Goal: Task Accomplishment & Management: Complete application form

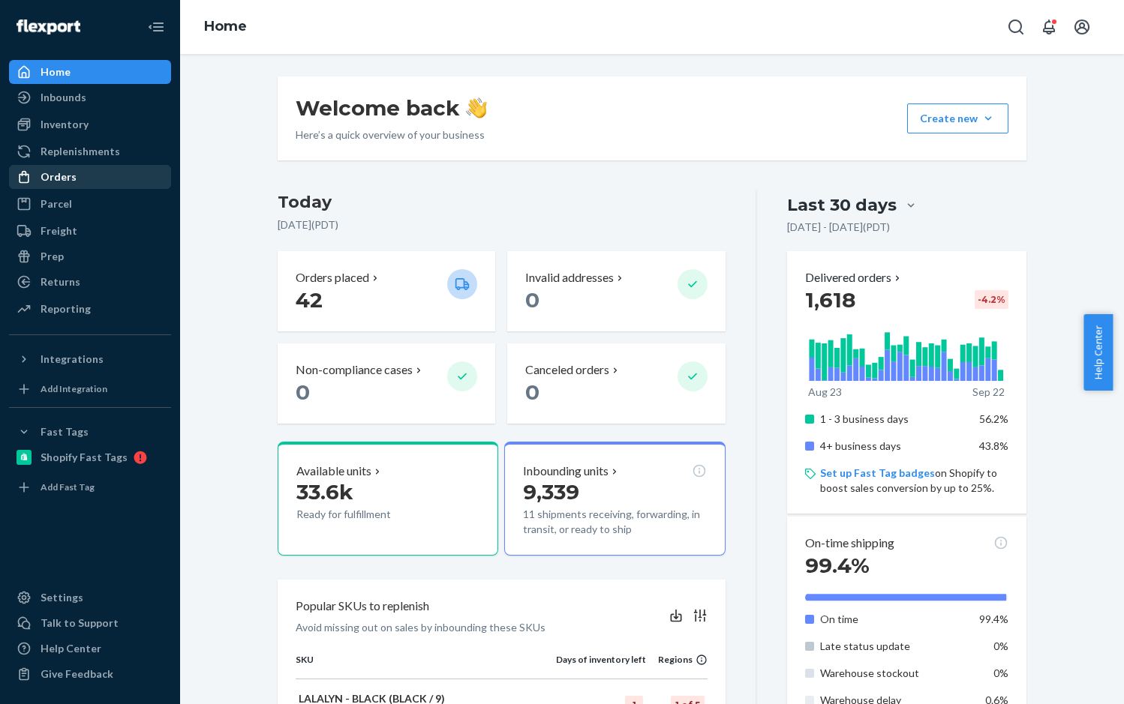
click at [56, 182] on div "Orders" at bounding box center [59, 177] width 36 height 15
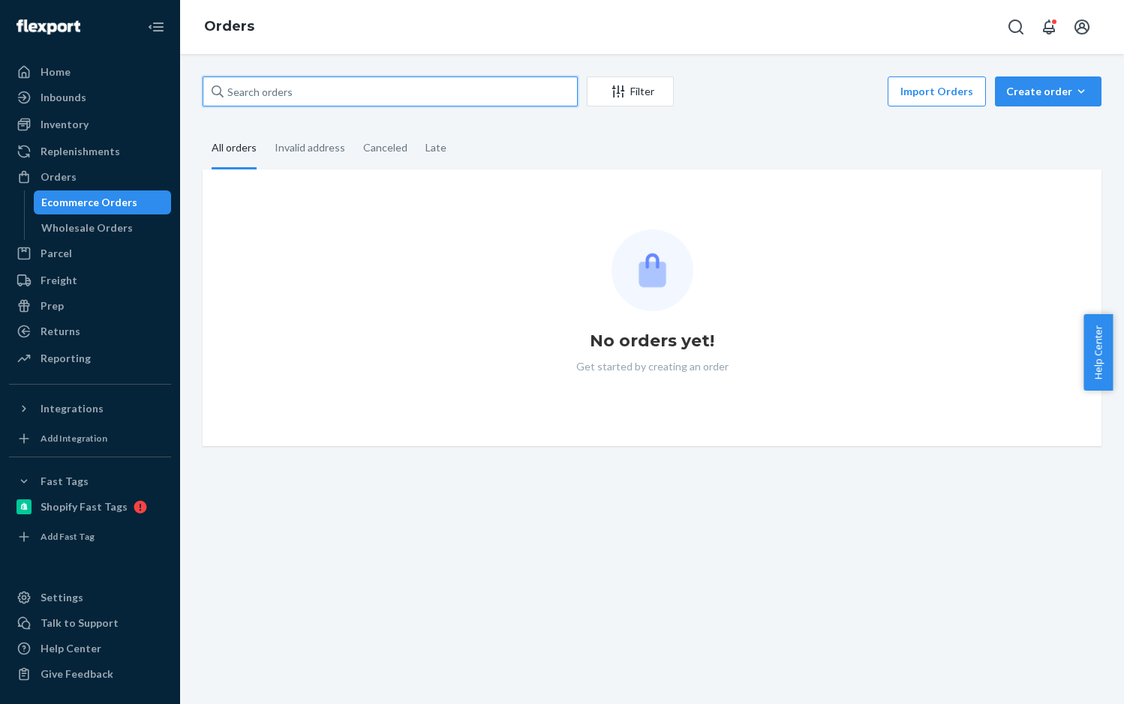
click at [238, 89] on input "text" at bounding box center [390, 92] width 375 height 30
paste input "RY_BUQUJXX"
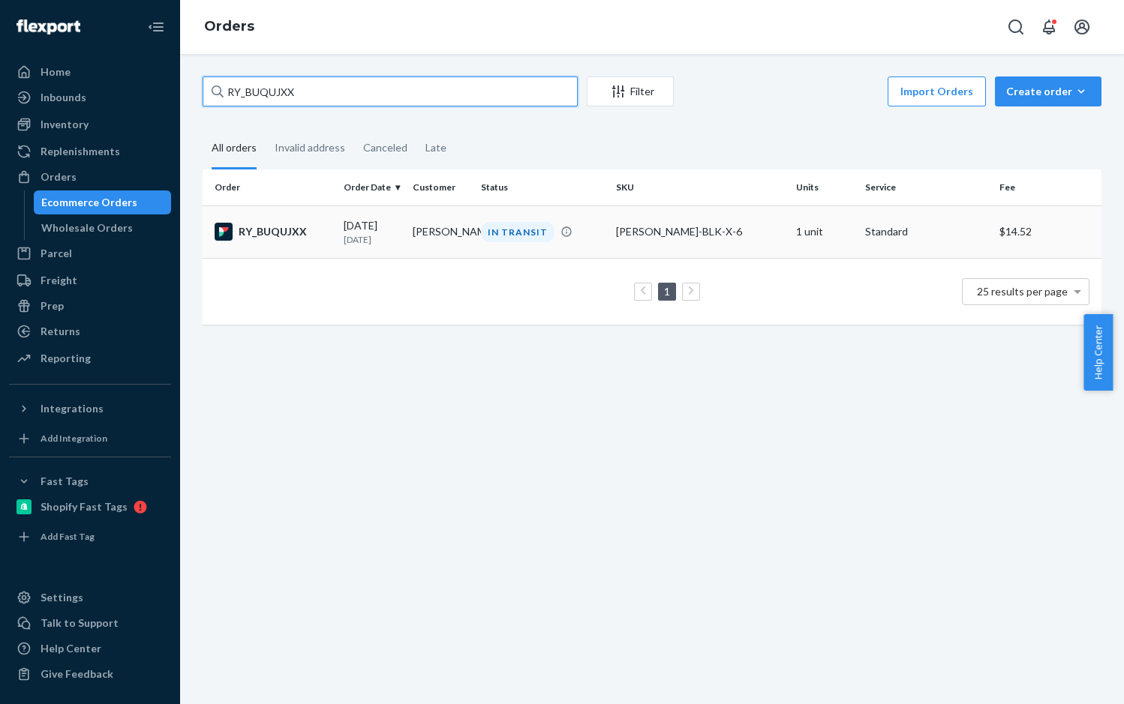
type input "RY_BUQUJXX"
click at [288, 224] on div "RY_BUQUJXX" at bounding box center [273, 232] width 117 height 18
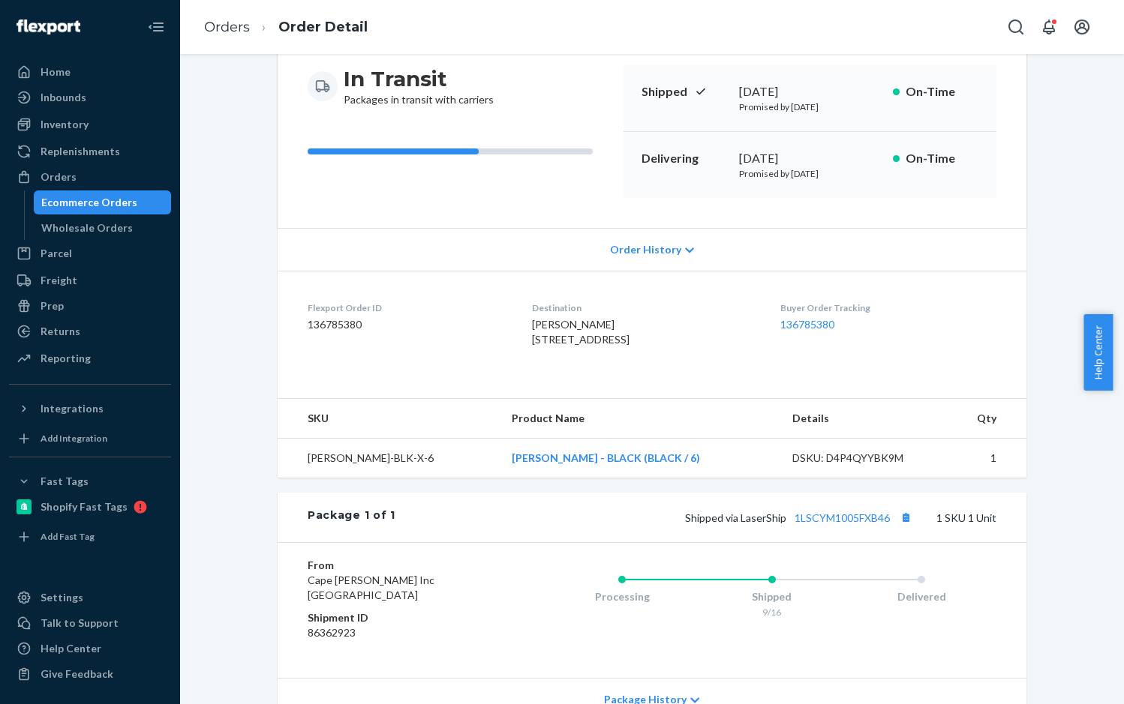
scroll to position [290, 0]
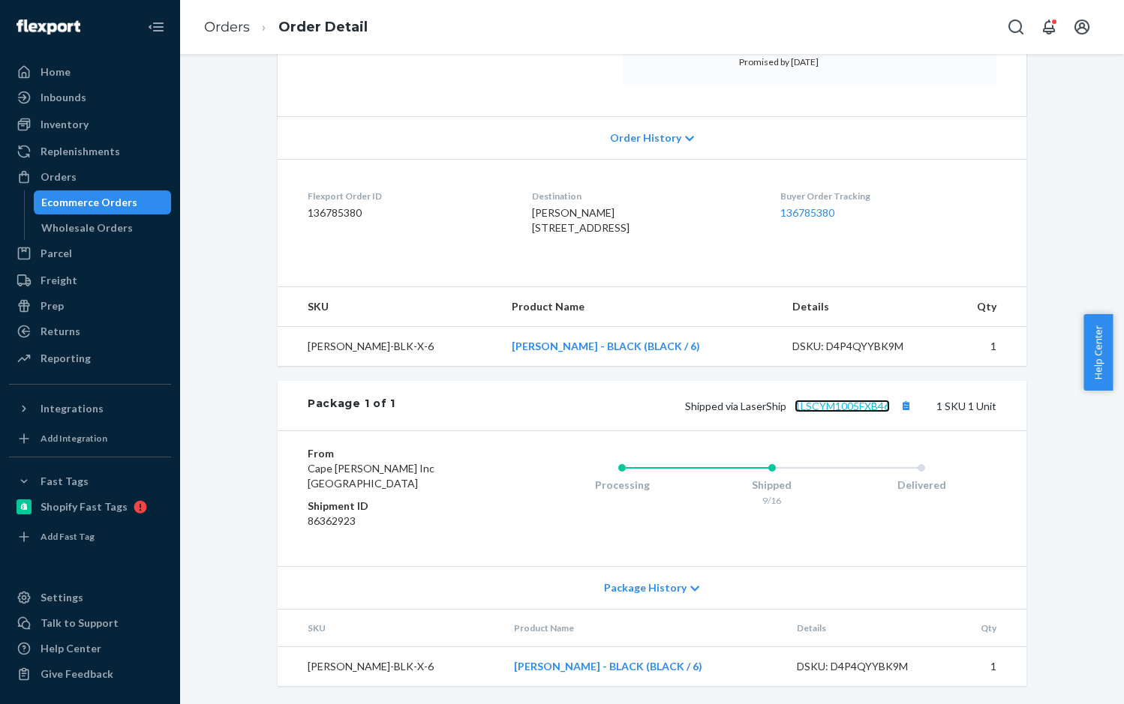
click at [812, 409] on link "1LSCYM1005FXB46" at bounding box center [841, 406] width 95 height 13
click at [244, 29] on link "Orders" at bounding box center [227, 27] width 46 height 17
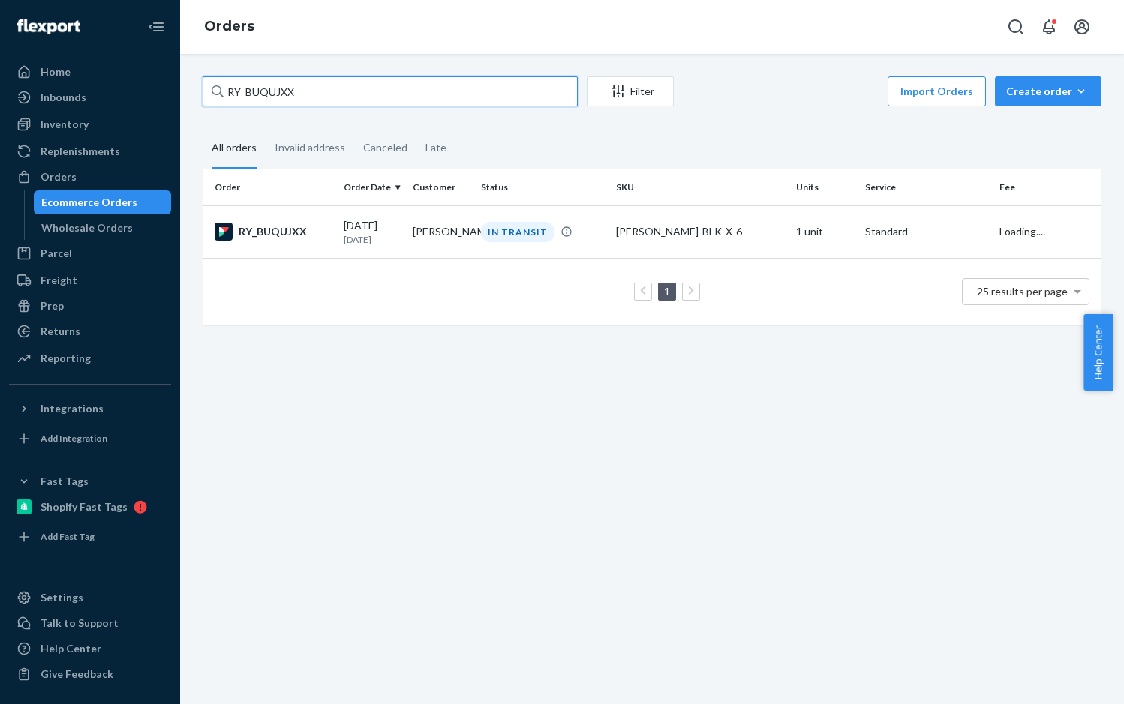
click at [275, 89] on input "RY_BUQUJXX" at bounding box center [390, 92] width 375 height 30
paste input "TL141275"
type input "RTL141275"
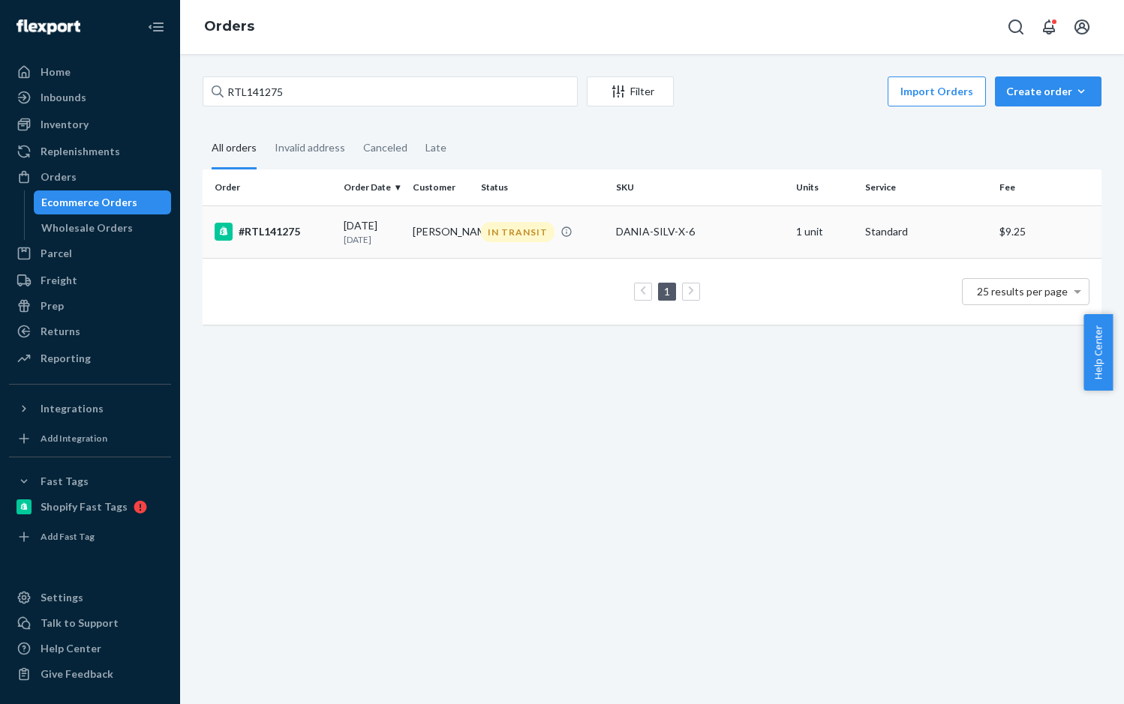
click at [303, 234] on div "#RTL141275" at bounding box center [273, 232] width 117 height 18
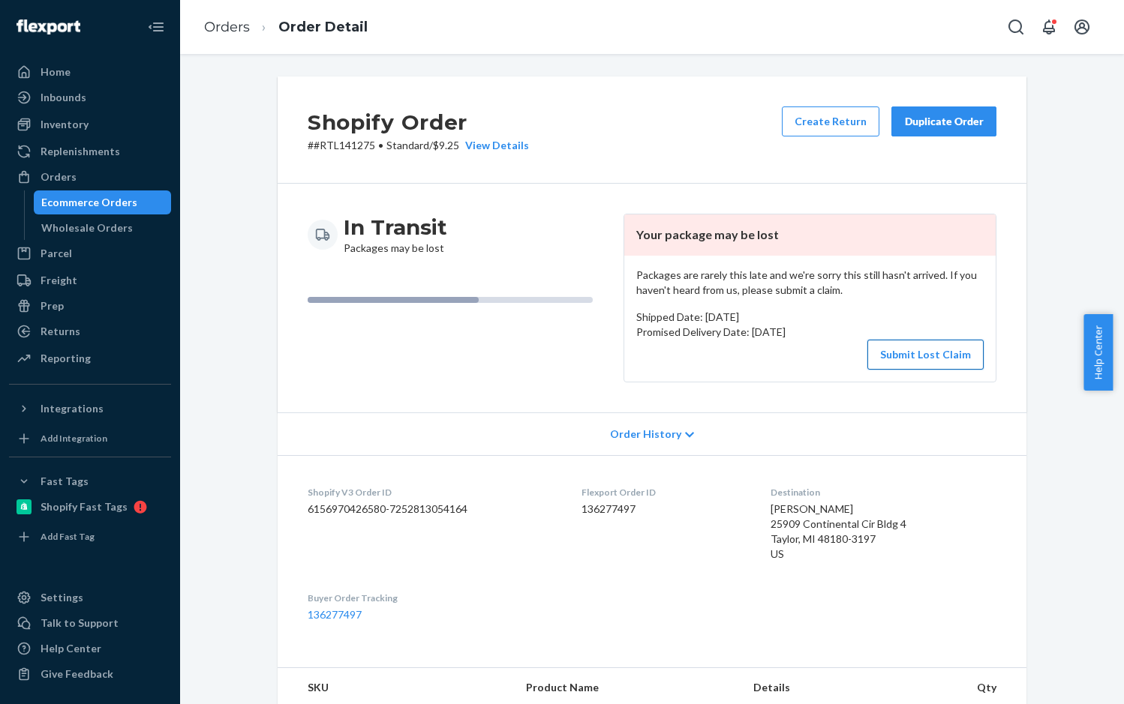
click at [916, 352] on button "Submit Lost Claim" at bounding box center [925, 355] width 116 height 30
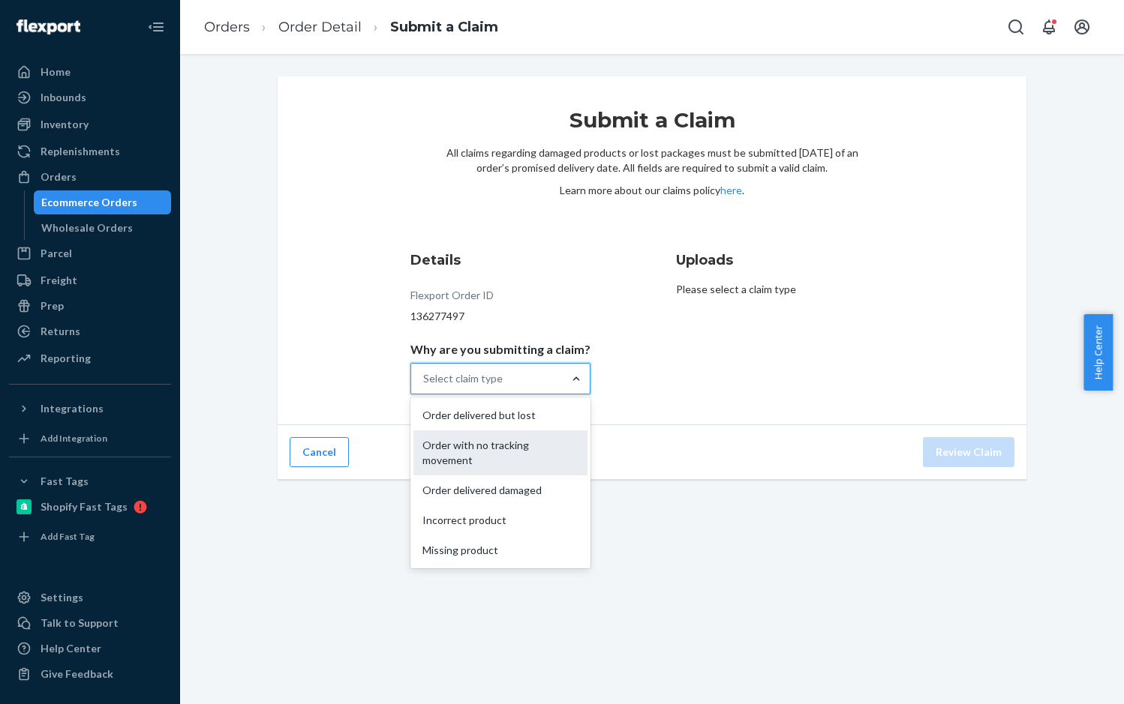
click at [496, 443] on div "Order with no tracking movement" at bounding box center [500, 453] width 174 height 45
click at [425, 386] on input "Why are you submitting a claim? option Order with no tracking movement focused,…" at bounding box center [424, 378] width 2 height 15
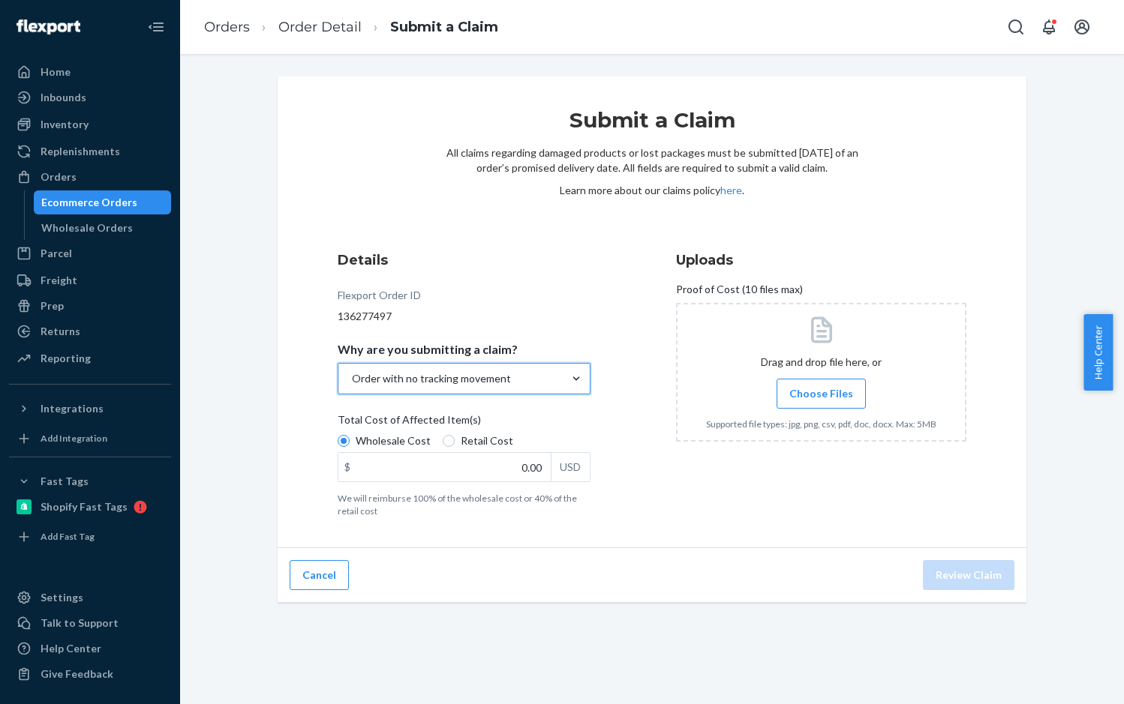
click at [451, 442] on label "Retail Cost" at bounding box center [478, 441] width 71 height 15
click at [451, 442] on input "Retail Cost" at bounding box center [449, 441] width 12 height 12
radio input "true"
radio input "false"
click at [503, 466] on input "0.00" at bounding box center [444, 467] width 212 height 29
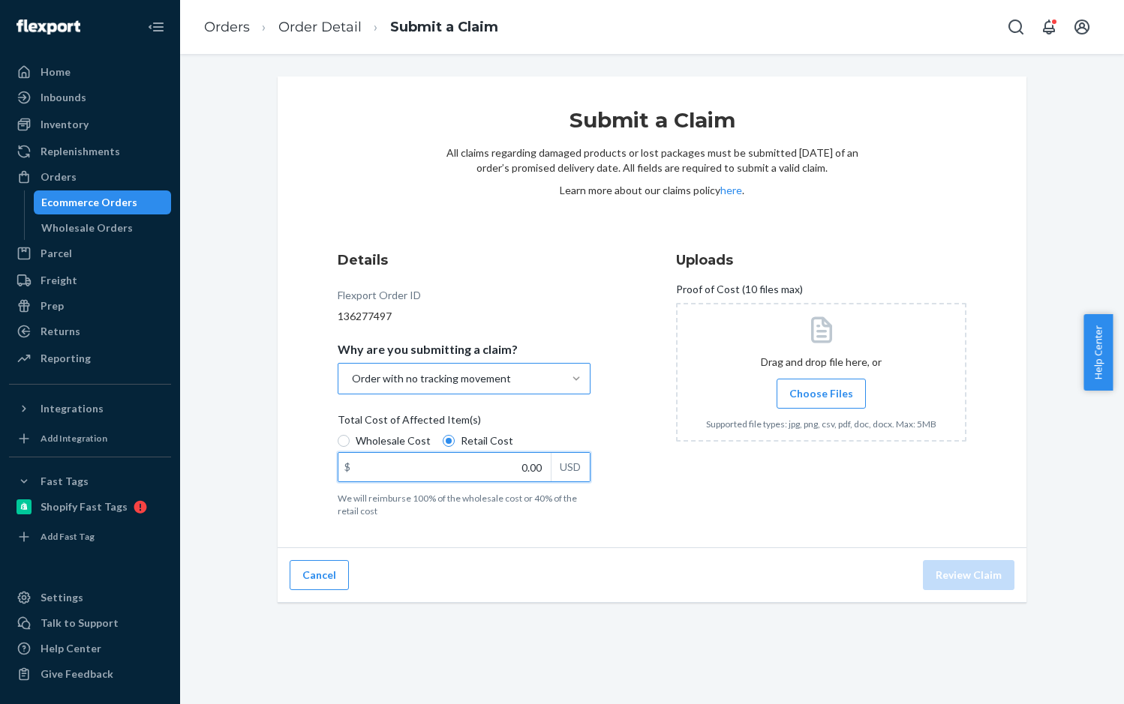
paste input "45.93"
type input "45.93"
click at [828, 389] on span "Choose Files" at bounding box center [821, 393] width 64 height 15
click at [821, 389] on input "Choose Files" at bounding box center [821, 394] width 1 height 17
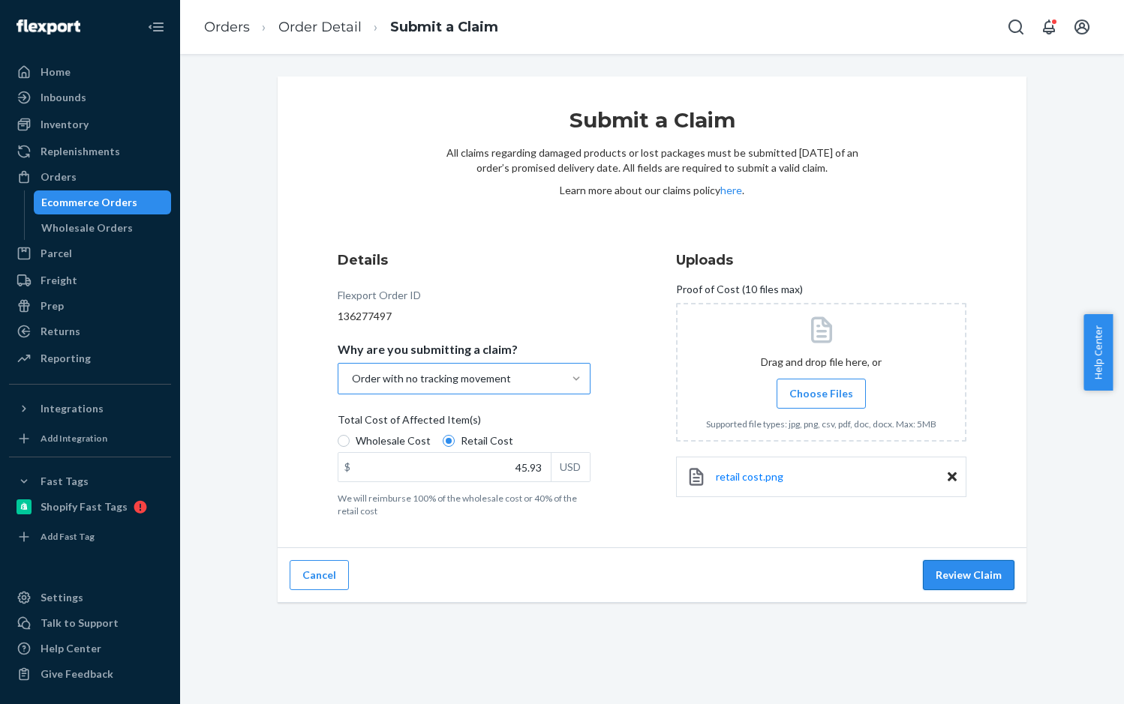
click at [964, 578] on button "Review Claim" at bounding box center [969, 575] width 92 height 30
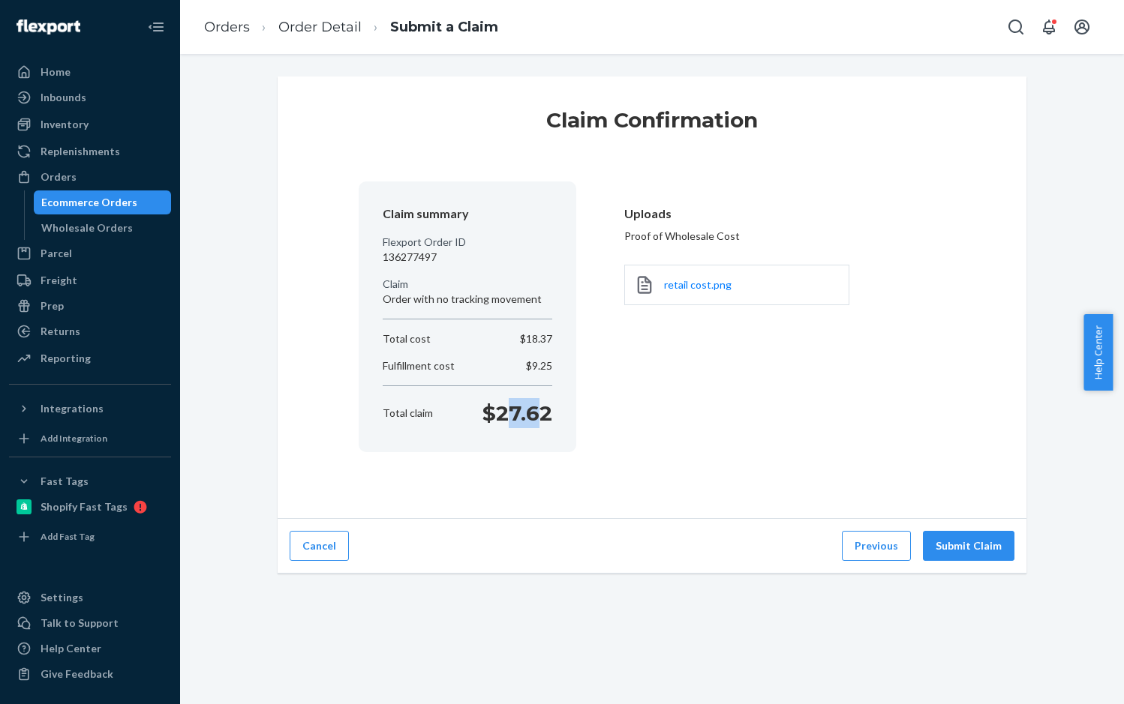
drag, startPoint x: 497, startPoint y: 412, endPoint x: 530, endPoint y: 412, distance: 33.0
click at [530, 412] on p "$27.62" at bounding box center [517, 413] width 70 height 30
drag, startPoint x: 492, startPoint y: 412, endPoint x: 886, endPoint y: 302, distance: 409.0
click at [549, 416] on div "Total claim $27.62" at bounding box center [468, 413] width 182 height 30
copy p "27.62"
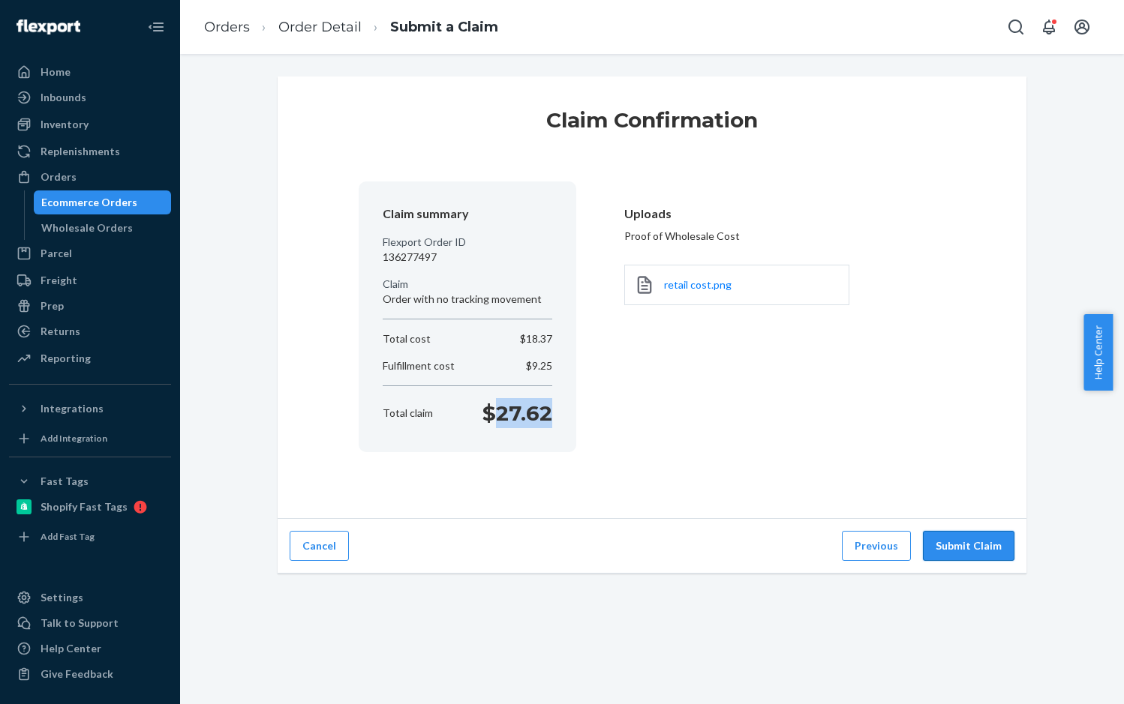
click at [980, 539] on button "Submit Claim" at bounding box center [969, 546] width 92 height 30
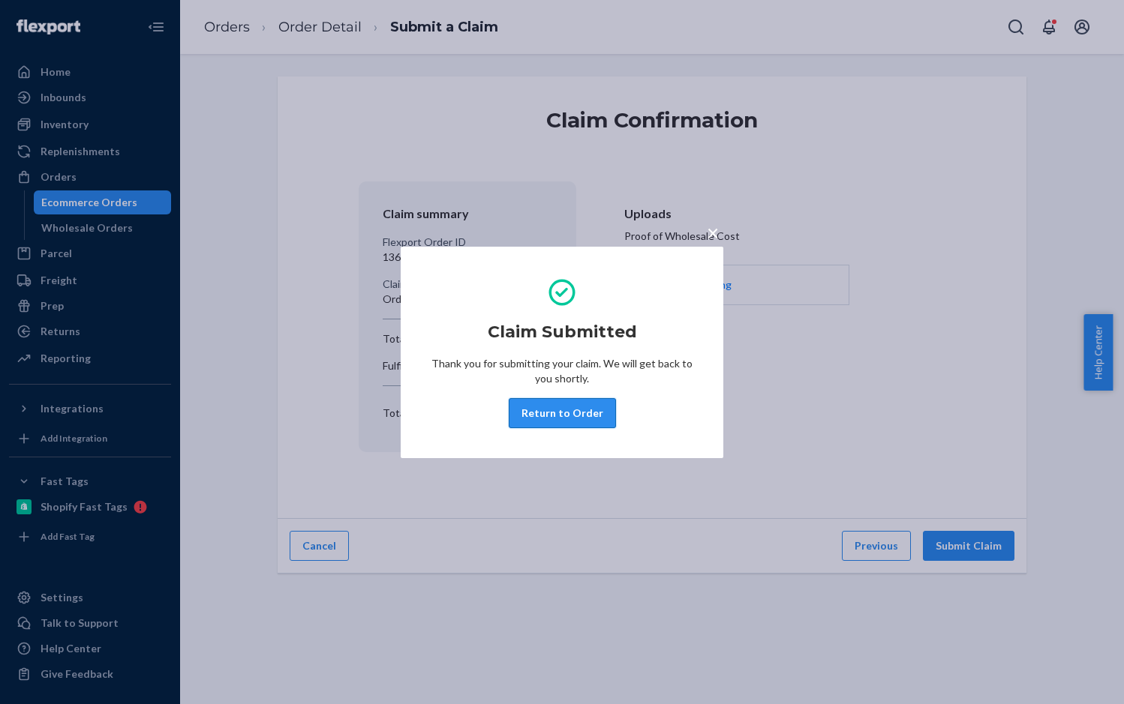
click at [582, 413] on button "Return to Order" at bounding box center [562, 413] width 107 height 30
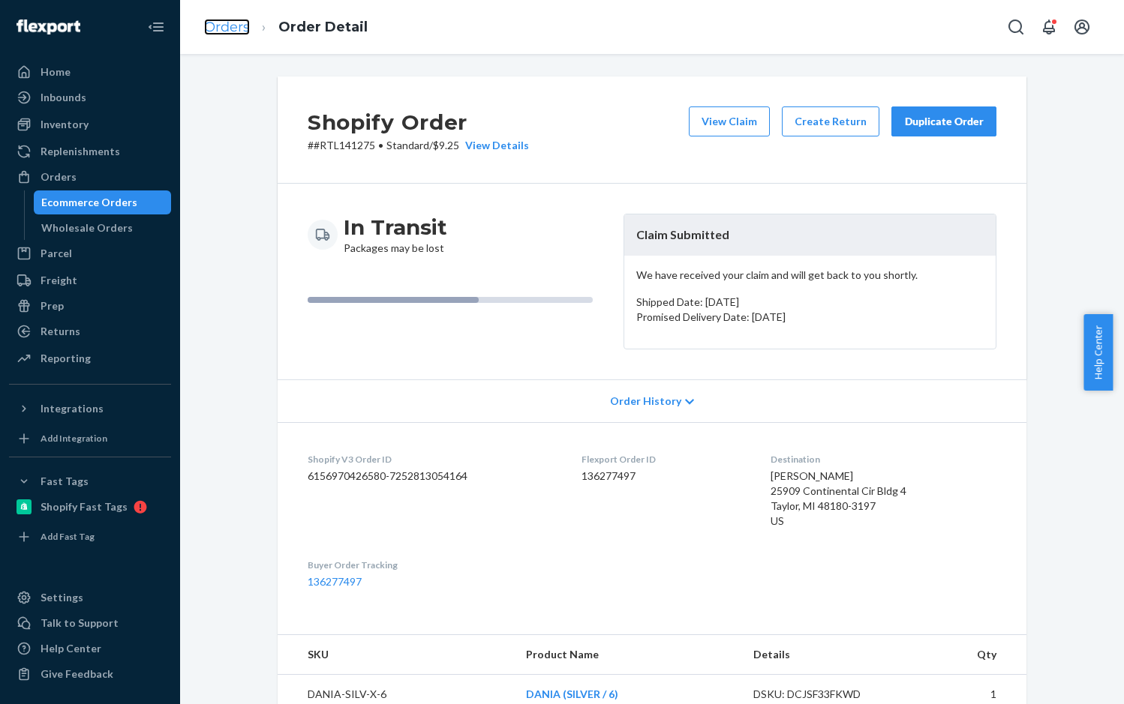
click at [227, 30] on link "Orders" at bounding box center [227, 27] width 46 height 17
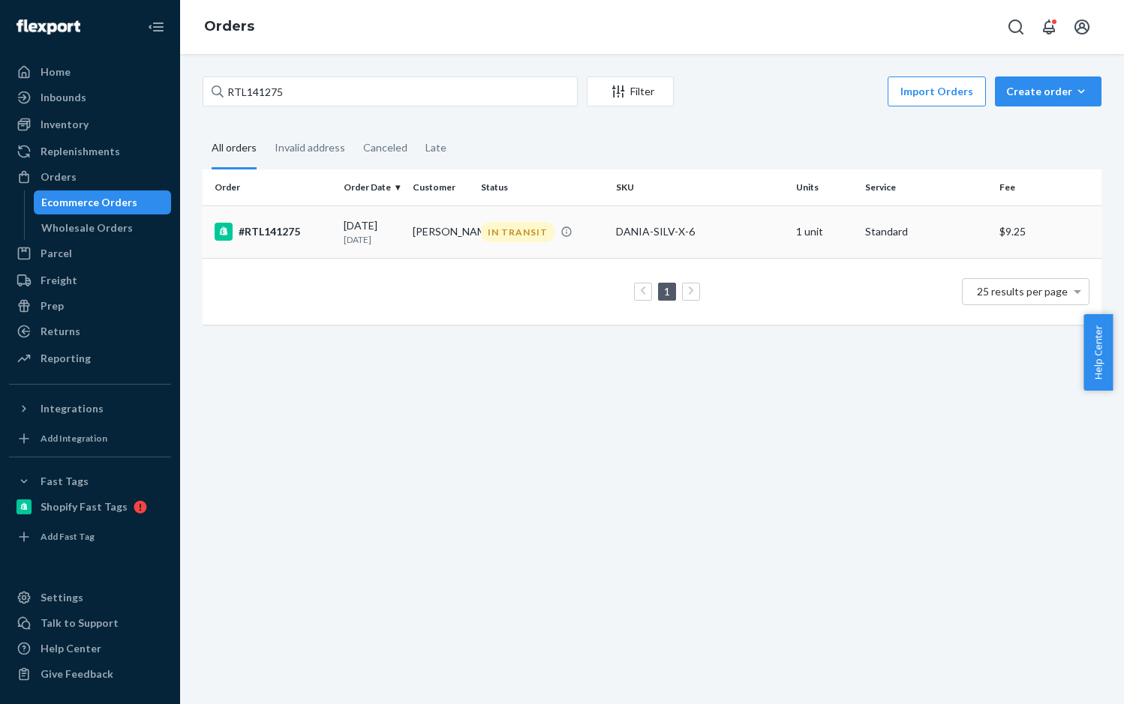
click at [268, 240] on div "#RTL141275" at bounding box center [273, 232] width 117 height 18
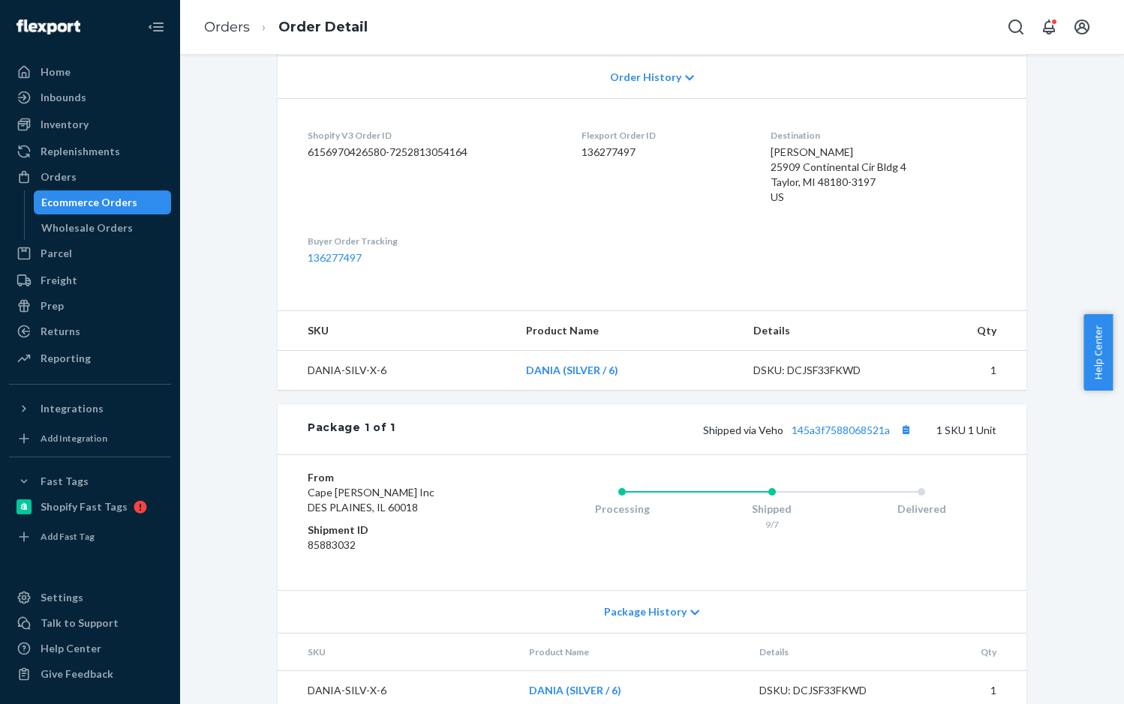
scroll to position [348, 0]
